Goal: Find specific fact: Find specific fact

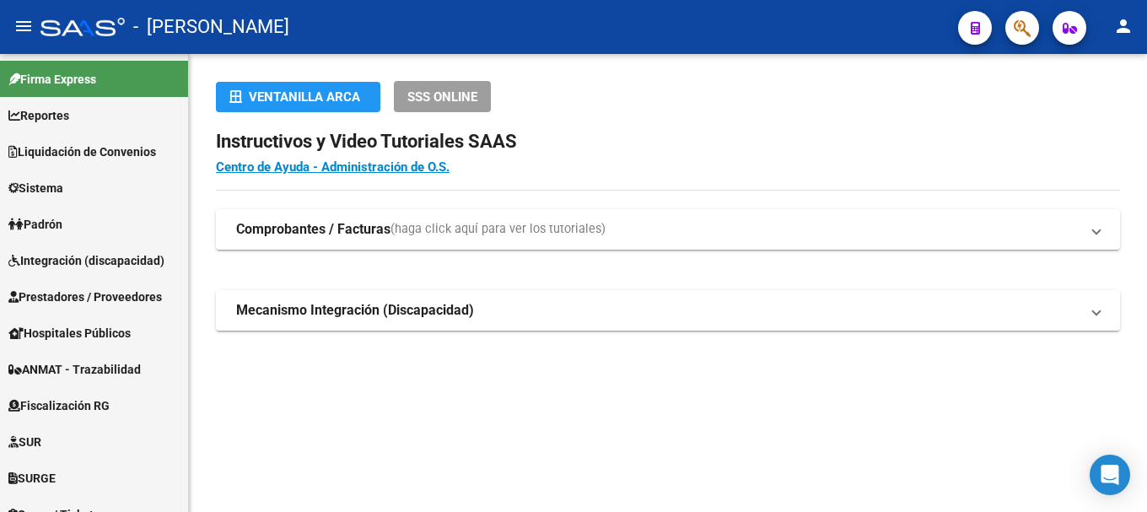
click at [1030, 36] on icon "button" at bounding box center [1022, 28] width 17 height 19
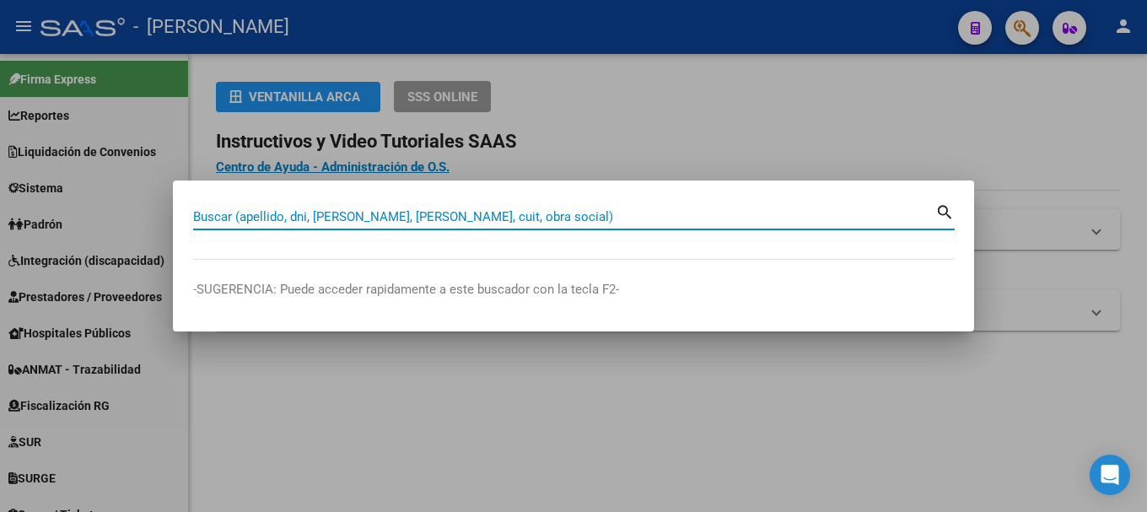
paste input "23.331.260"
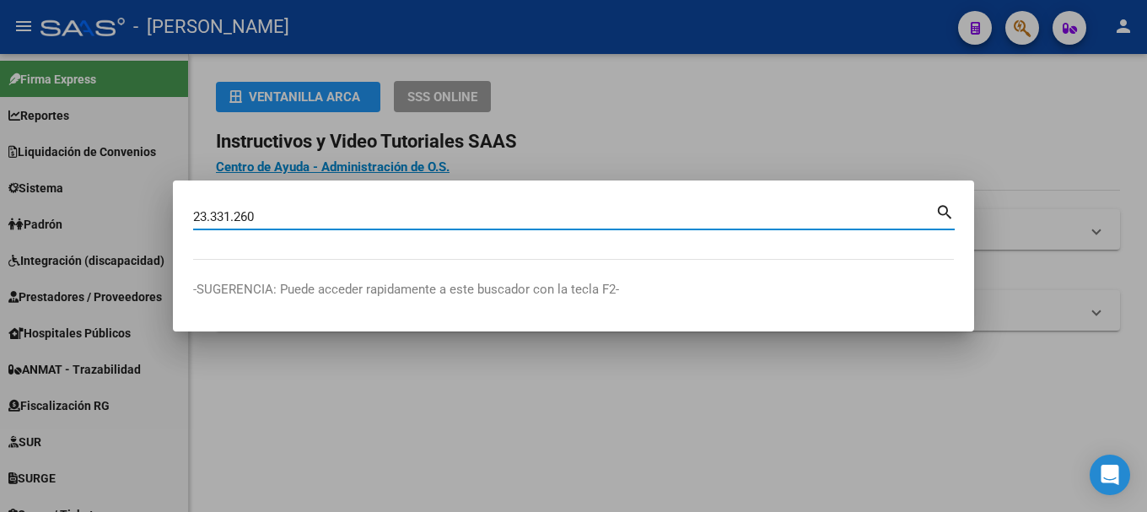
click at [229, 216] on input "23.331.260" at bounding box center [564, 216] width 742 height 15
click at [212, 212] on input "23.331260" at bounding box center [564, 216] width 742 height 15
type input "23331260"
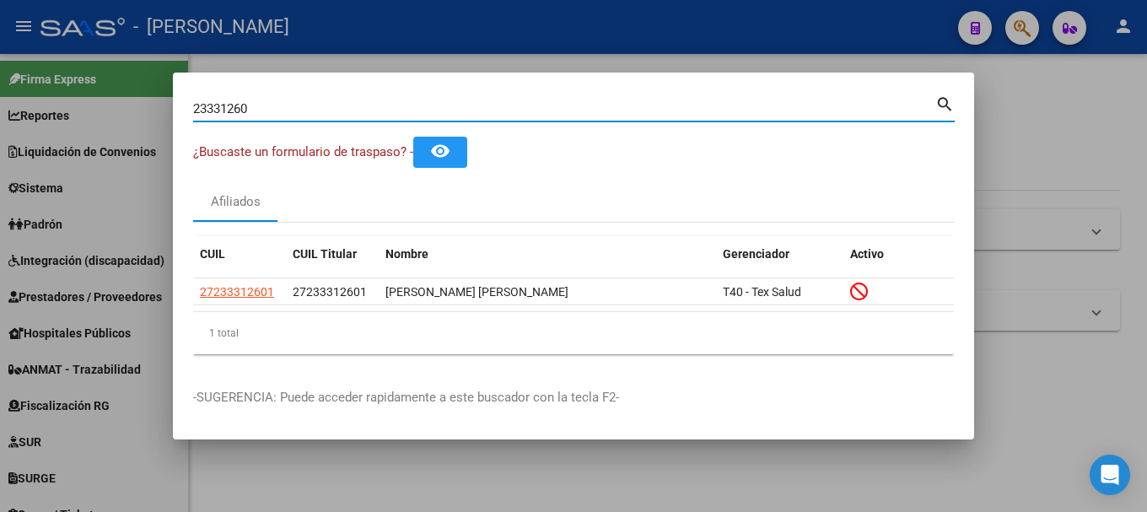
click at [339, 116] on input "23331260" at bounding box center [564, 108] width 742 height 15
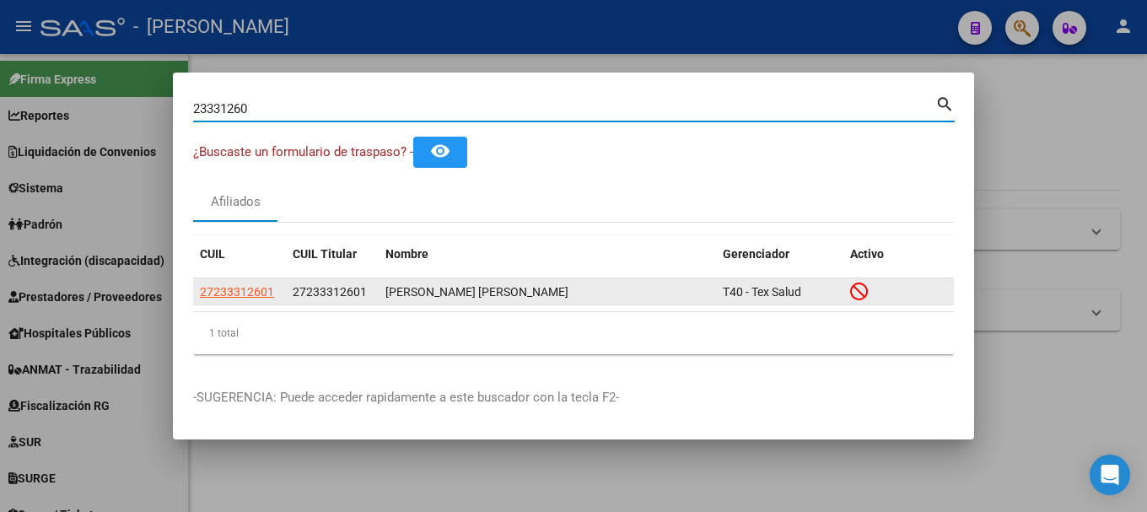
click at [353, 289] on span "27233312601" at bounding box center [330, 291] width 74 height 13
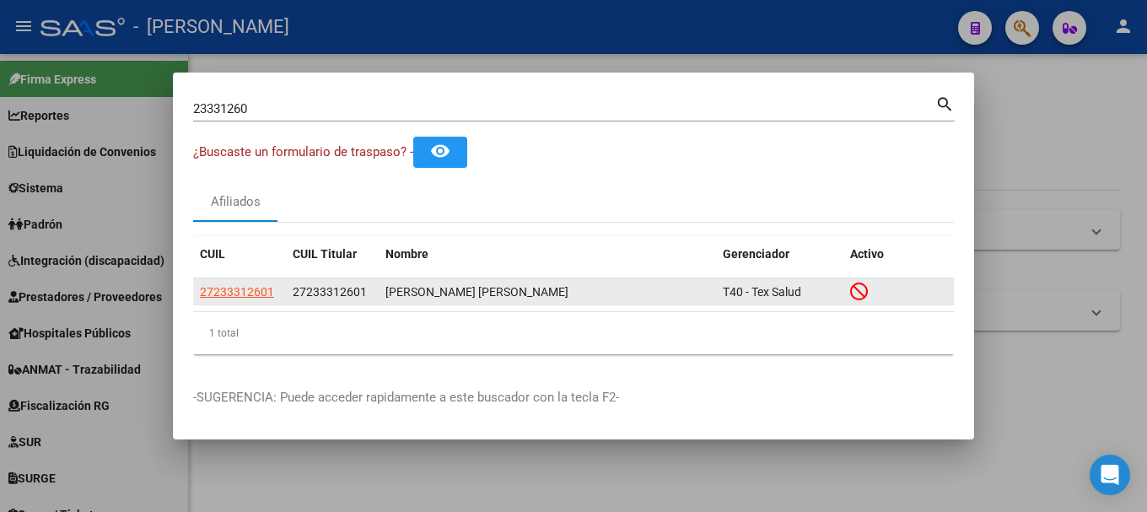
click at [353, 289] on span "27233312601" at bounding box center [330, 291] width 74 height 13
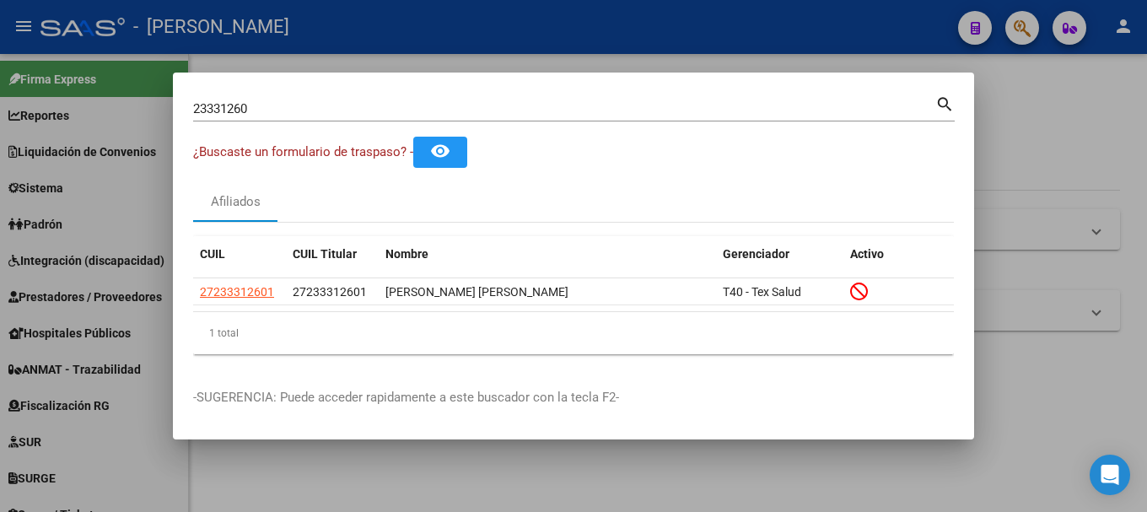
copy span "27233312601"
